Goal: Transaction & Acquisition: Purchase product/service

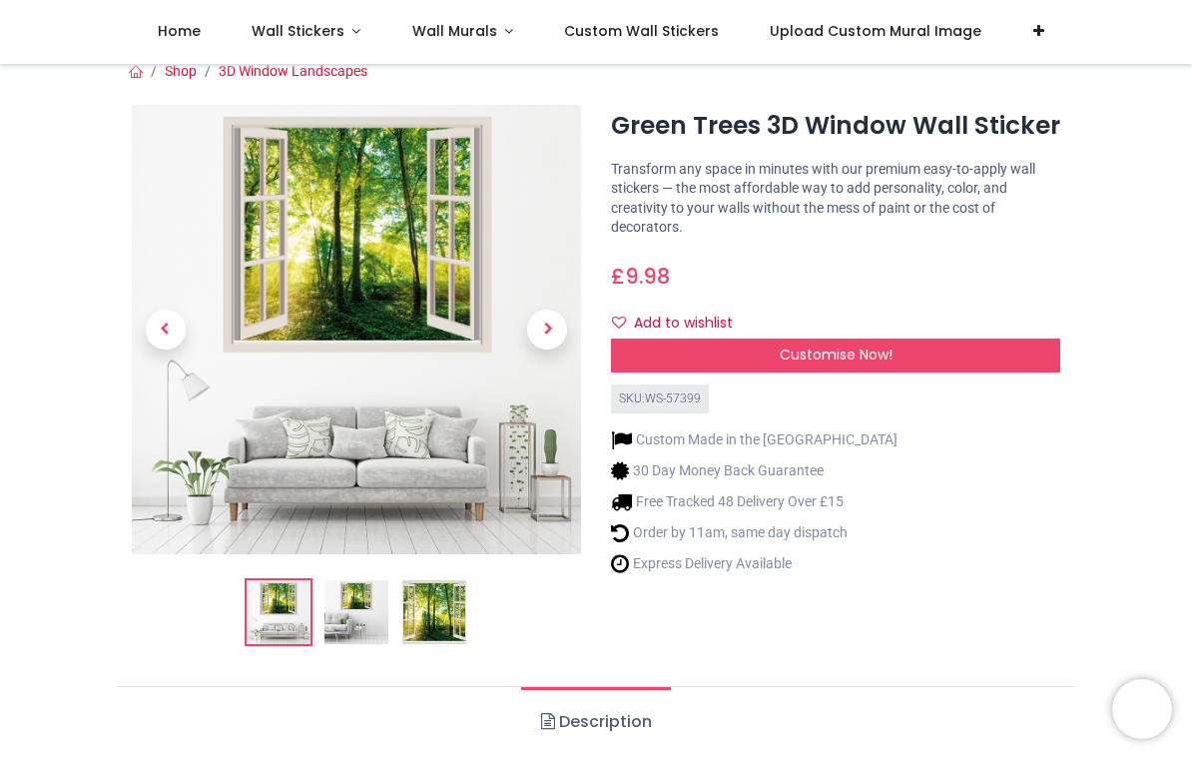
scroll to position [16, 0]
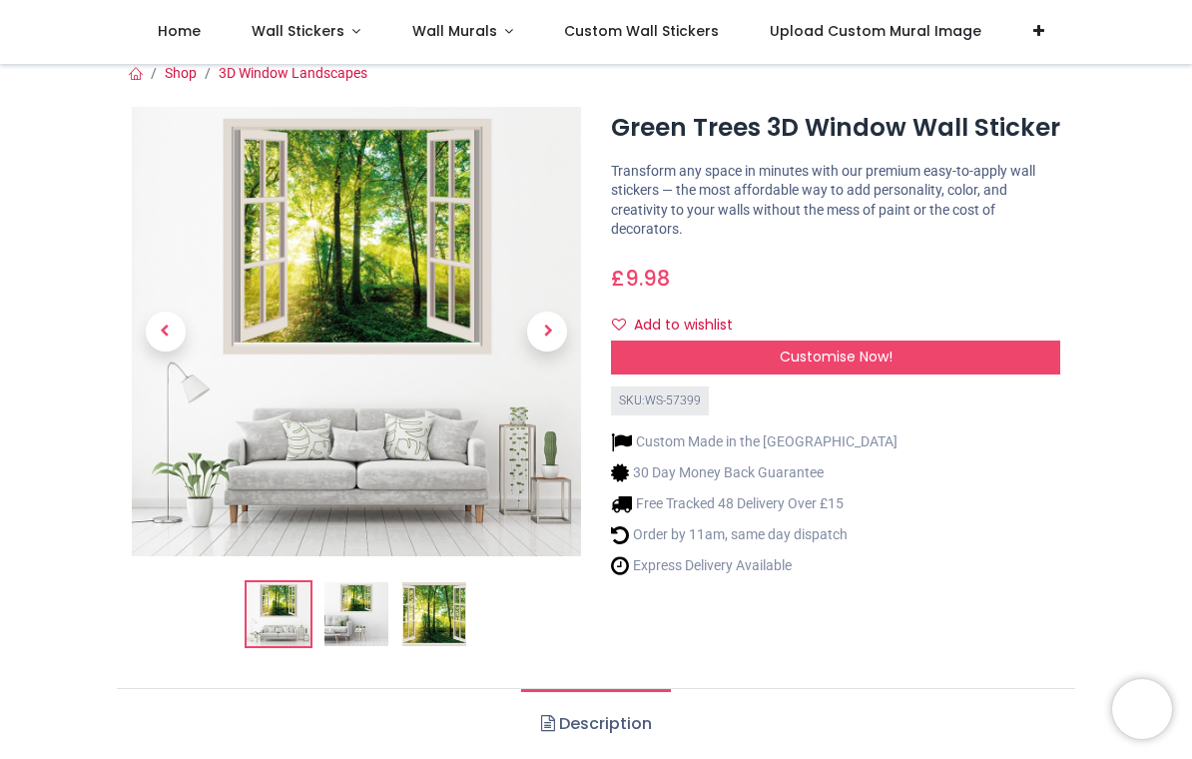
click at [391, 264] on img at bounding box center [356, 331] width 449 height 449
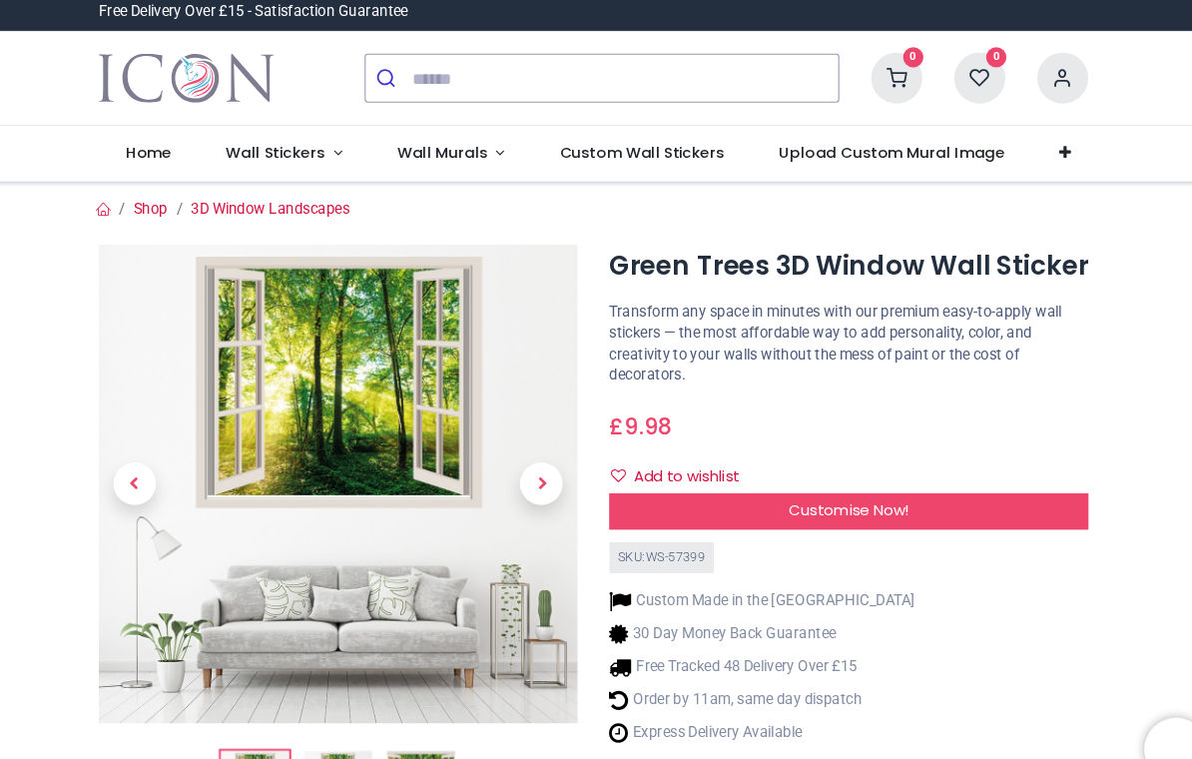
scroll to position [0, 0]
click at [454, 146] on link "Wall Murals" at bounding box center [462, 150] width 153 height 52
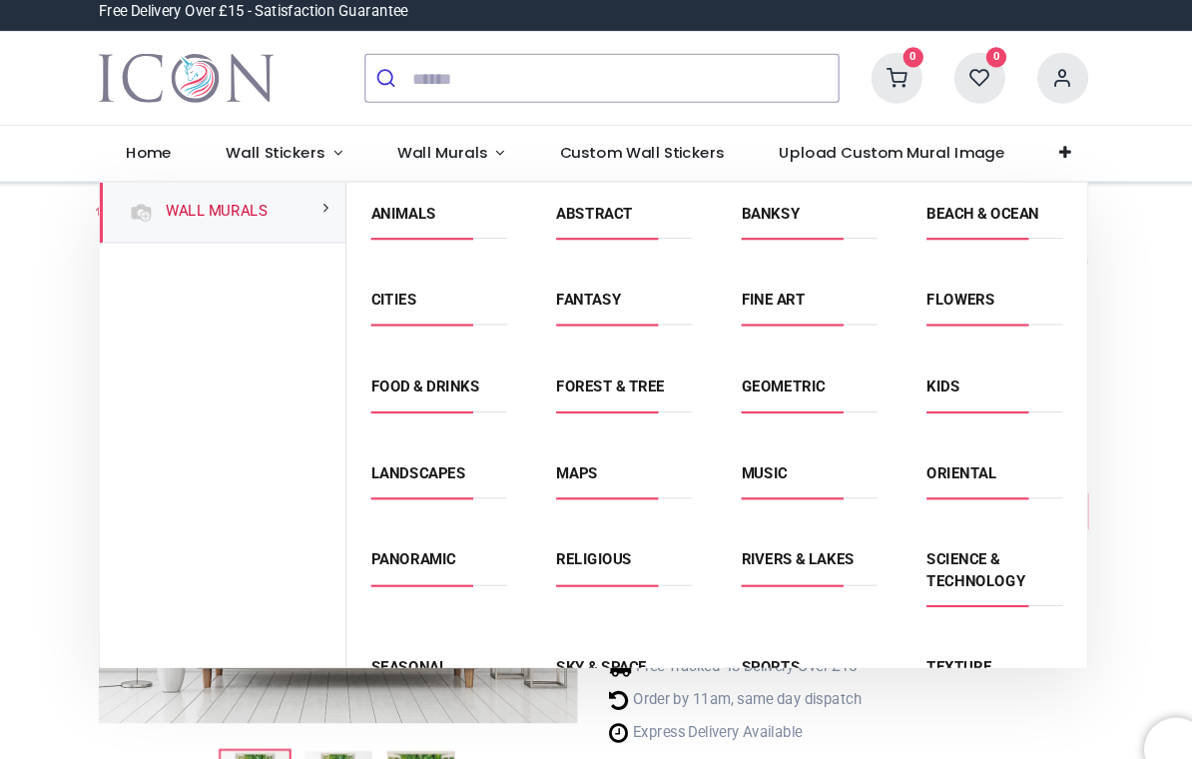
click at [735, 202] on link "Banksy" at bounding box center [762, 206] width 55 height 16
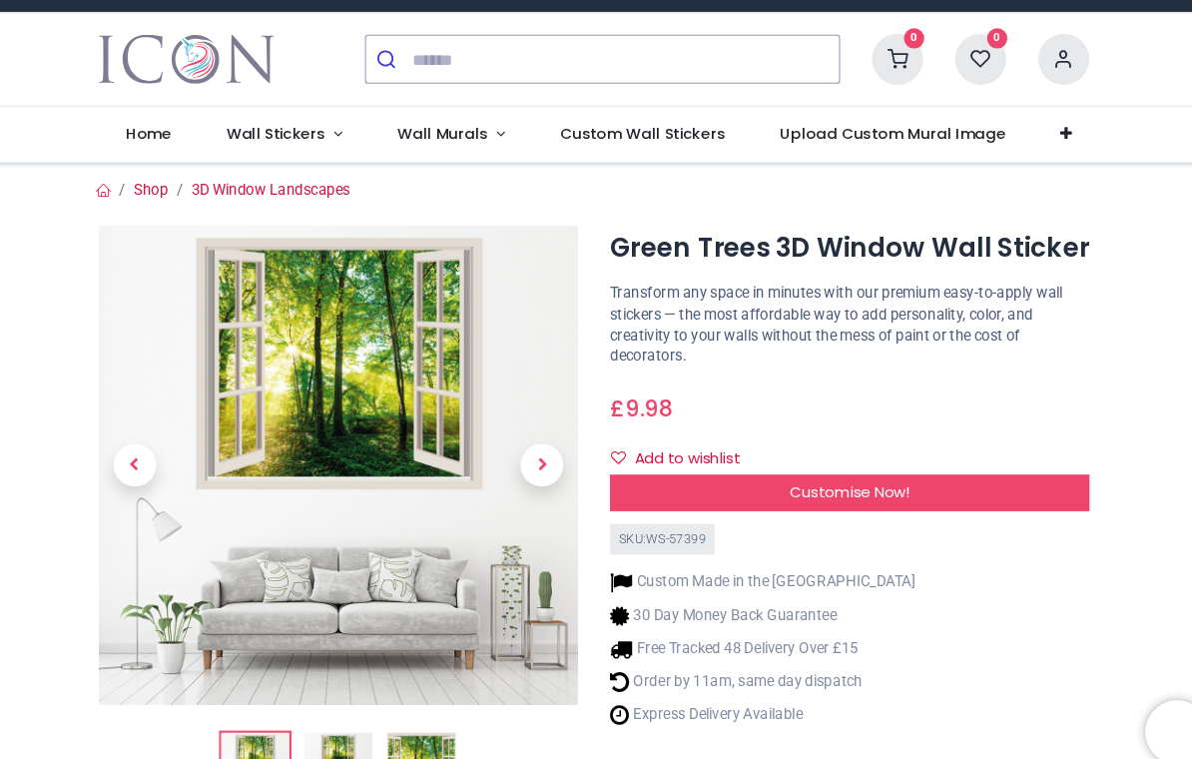
click at [340, 385] on img at bounding box center [356, 459] width 449 height 449
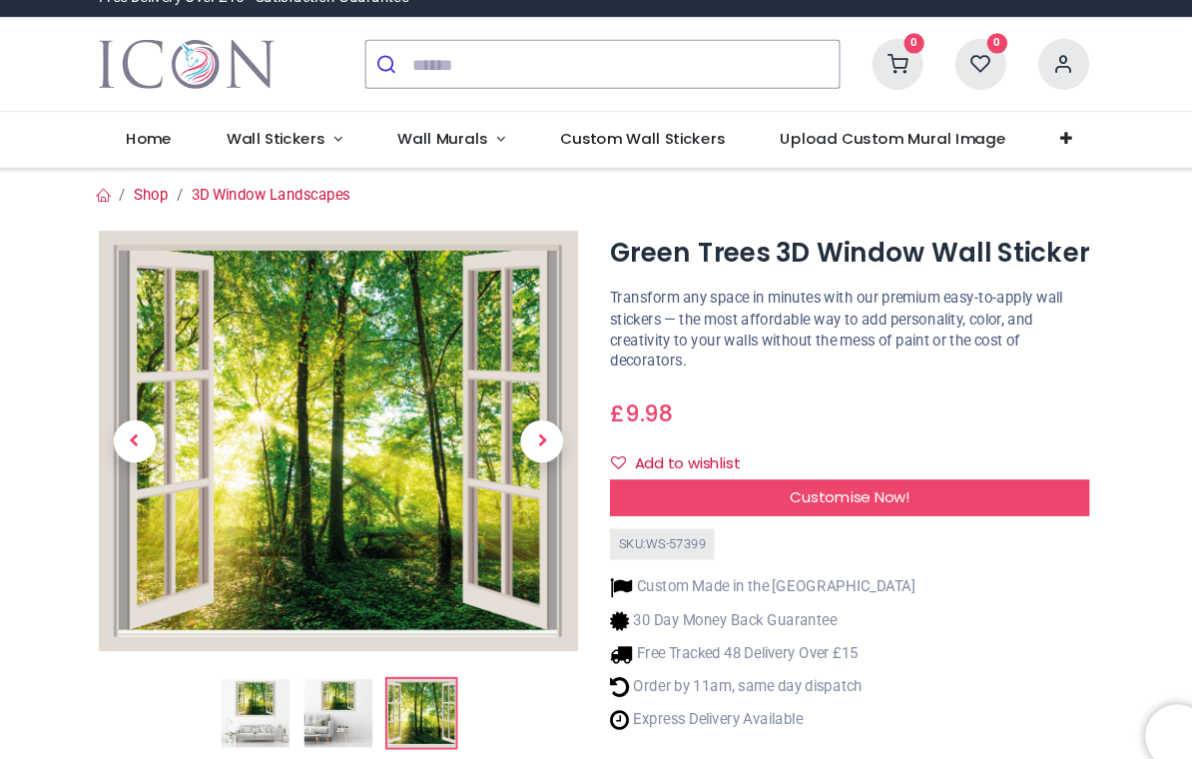
click at [527, 417] on span "Next" at bounding box center [547, 432] width 40 height 40
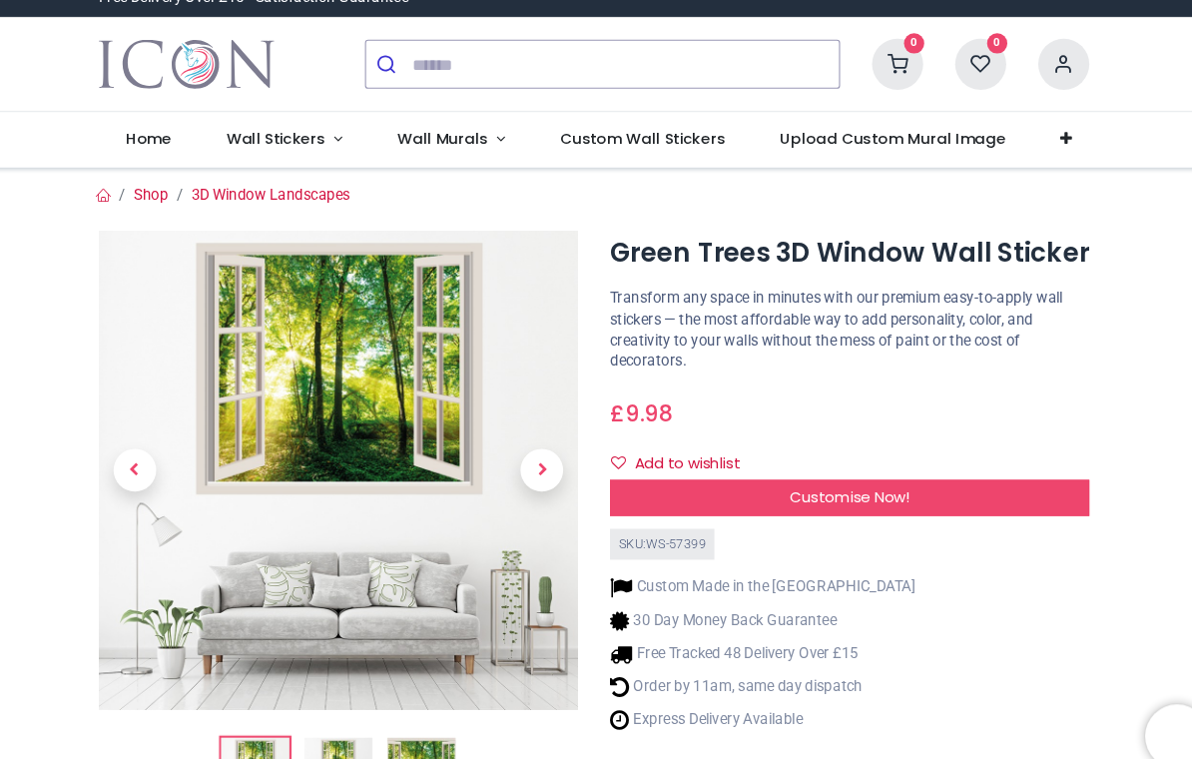
click at [527, 439] on span "Next" at bounding box center [547, 459] width 40 height 40
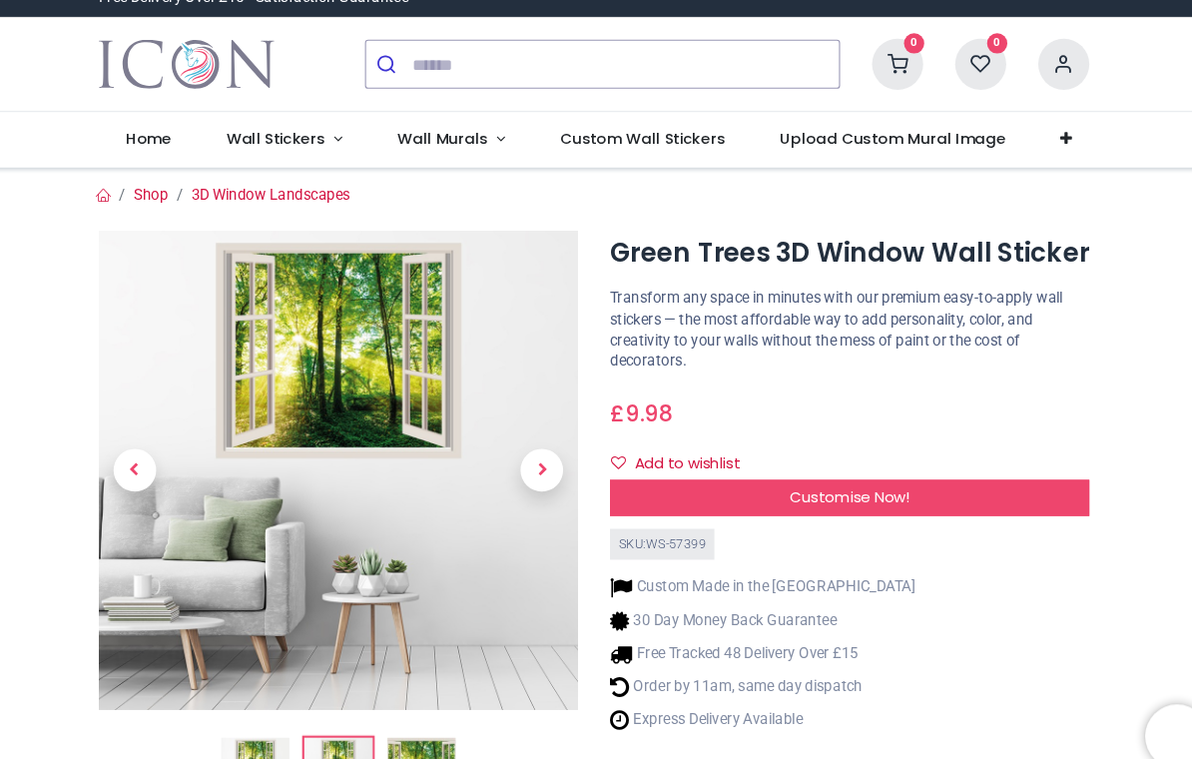
click at [527, 447] on span "Next" at bounding box center [547, 459] width 40 height 40
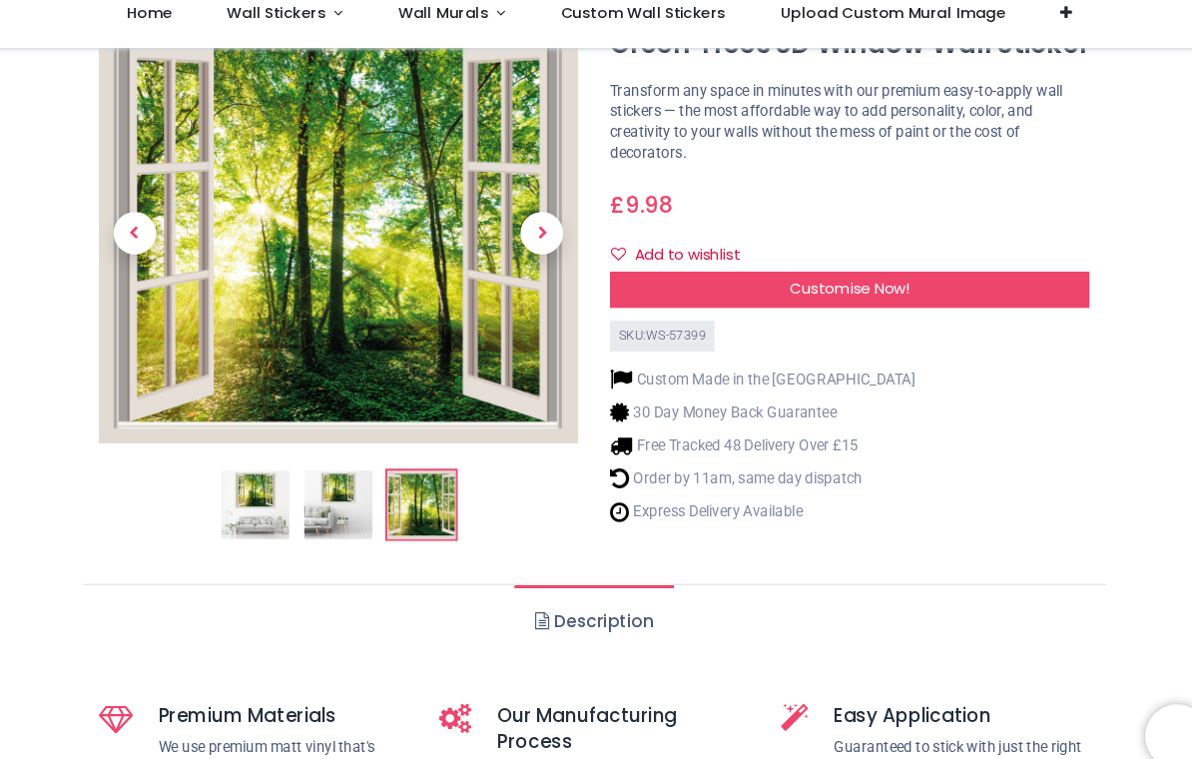
scroll to position [85, 0]
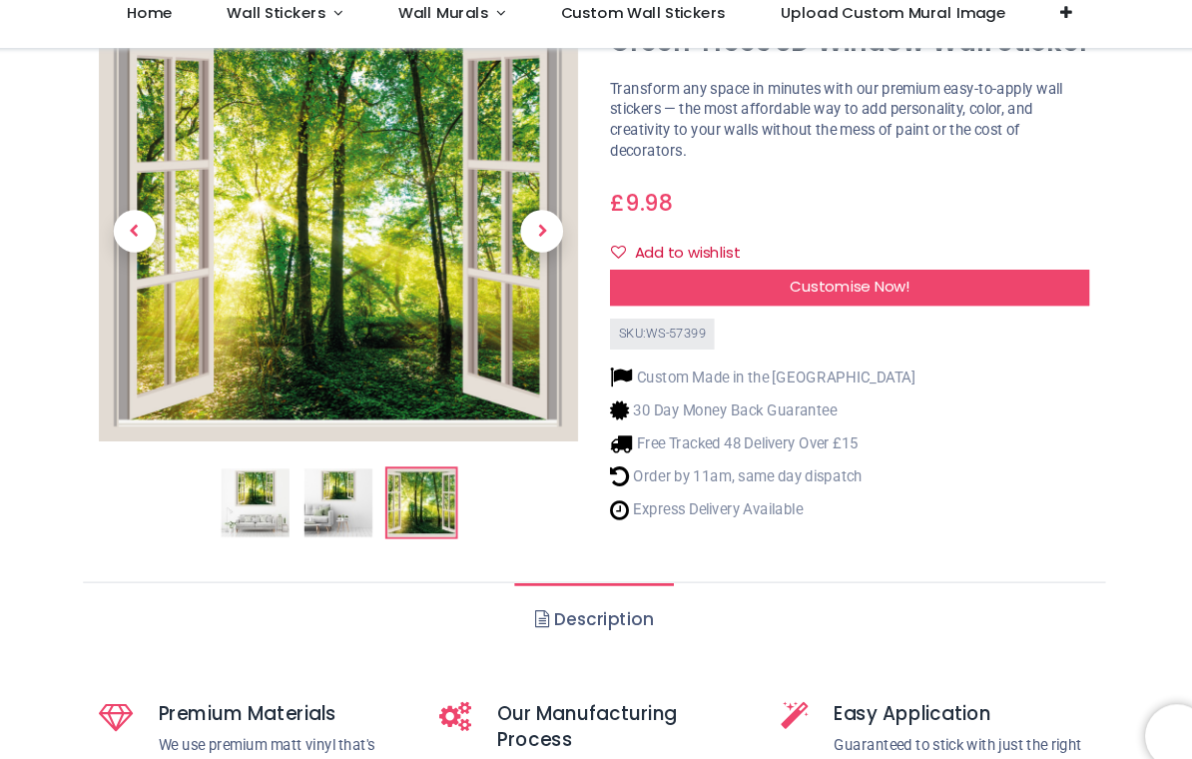
click at [832, 278] on span "Customise Now!" at bounding box center [836, 288] width 113 height 20
